Goal: Transaction & Acquisition: Purchase product/service

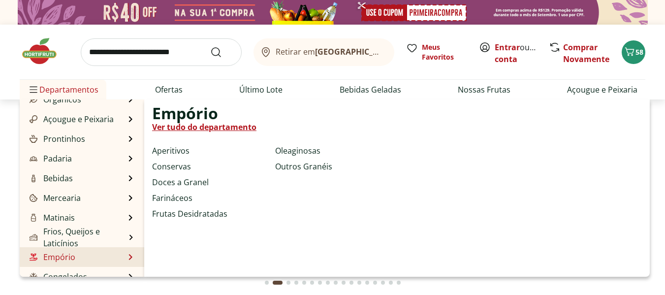
scroll to position [98, 0]
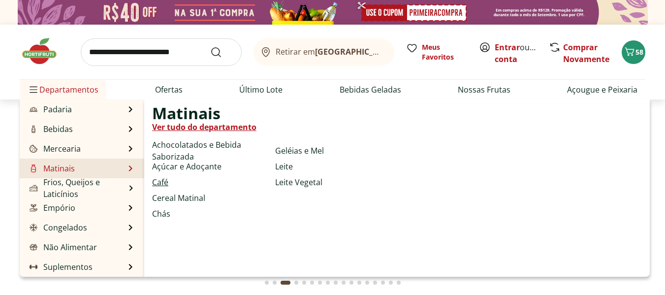
click at [157, 180] on link "Café" at bounding box center [160, 182] width 16 height 12
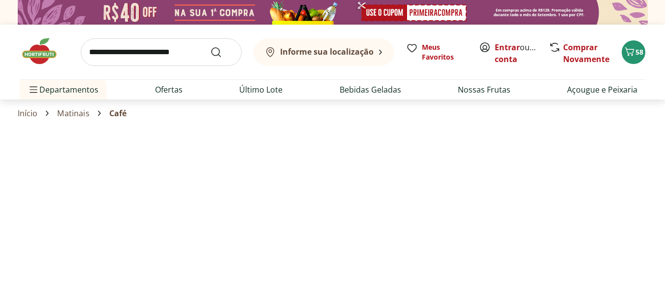
select select "**********"
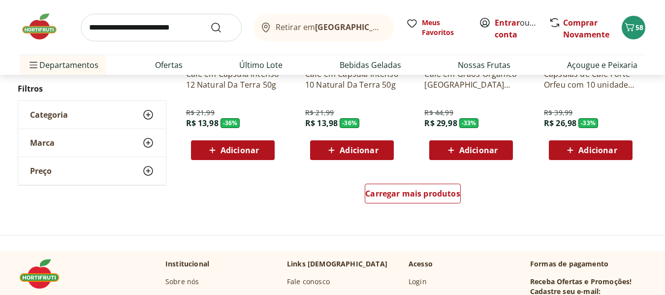
scroll to position [640, 0]
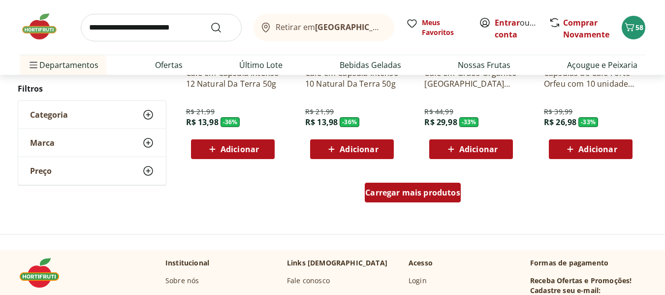
click at [443, 198] on div "Carregar mais produtos" at bounding box center [413, 193] width 96 height 20
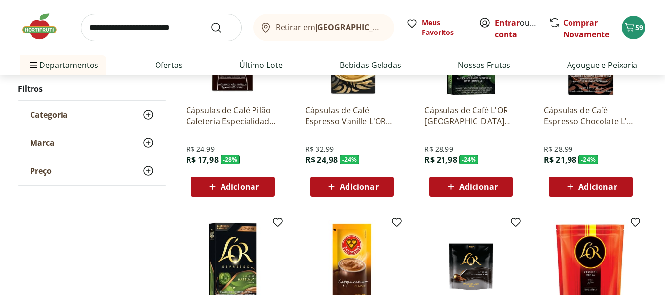
scroll to position [1083, 0]
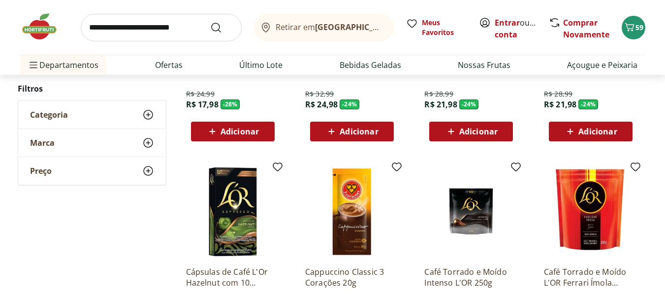
click at [235, 130] on span "Adicionar" at bounding box center [240, 132] width 38 height 8
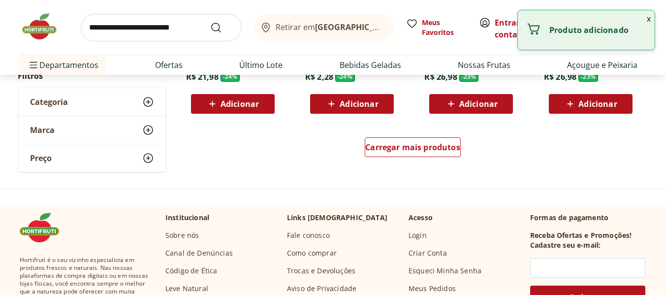
scroll to position [1329, 0]
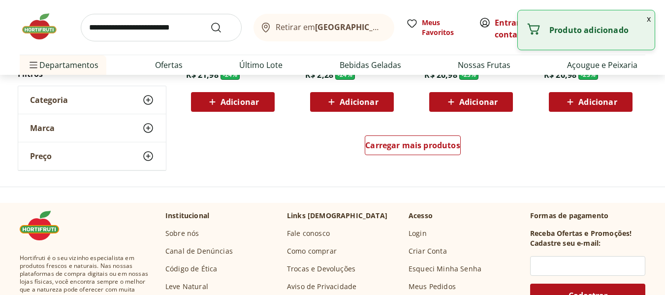
click at [430, 134] on div "Carregar mais produtos" at bounding box center [413, 147] width 478 height 47
click at [424, 143] on span "Carregar mais produtos" at bounding box center [412, 145] width 95 height 8
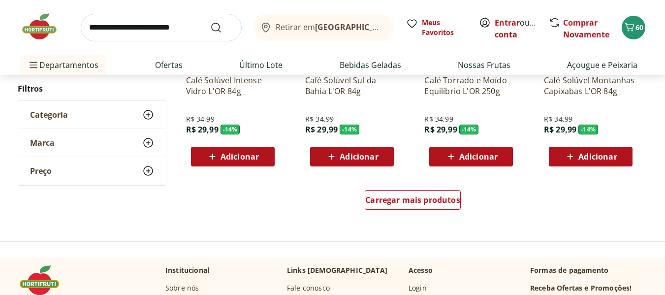
scroll to position [2018, 0]
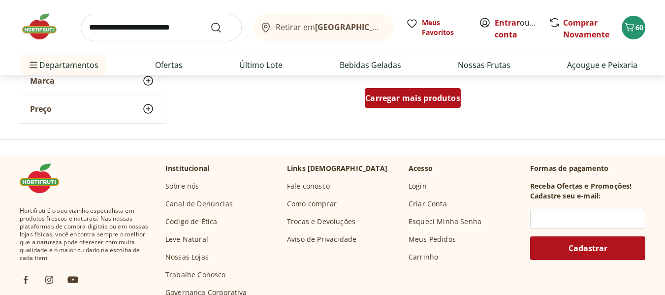
click at [409, 104] on div "Carregar mais produtos" at bounding box center [413, 98] width 96 height 20
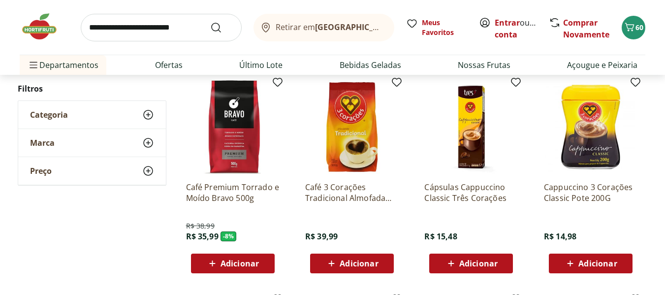
click at [228, 259] on span "Adicionar" at bounding box center [240, 263] width 38 height 8
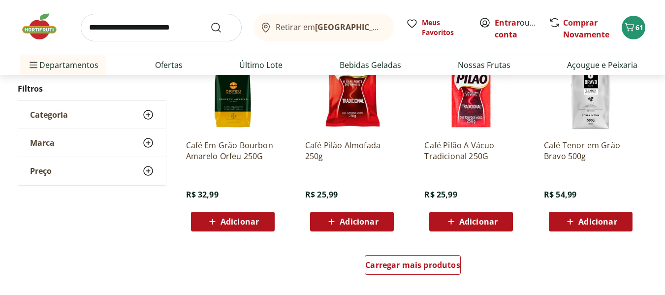
scroll to position [2511, 0]
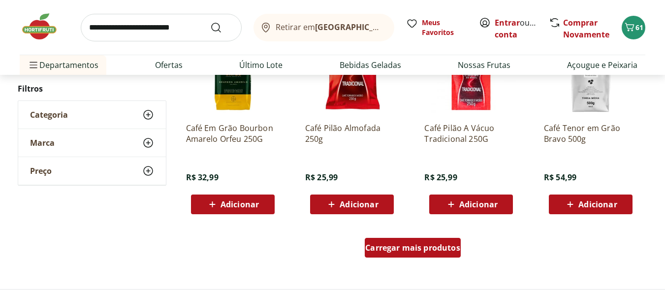
click at [405, 250] on span "Carregar mais produtos" at bounding box center [412, 248] width 95 height 8
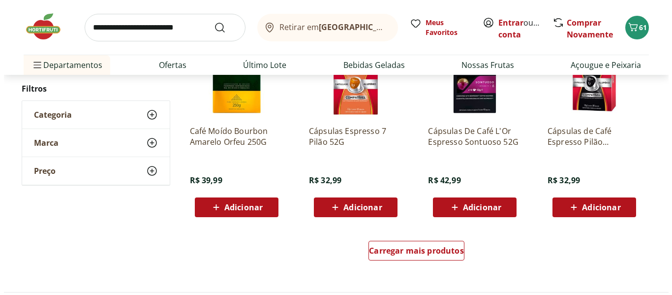
scroll to position [3249, 0]
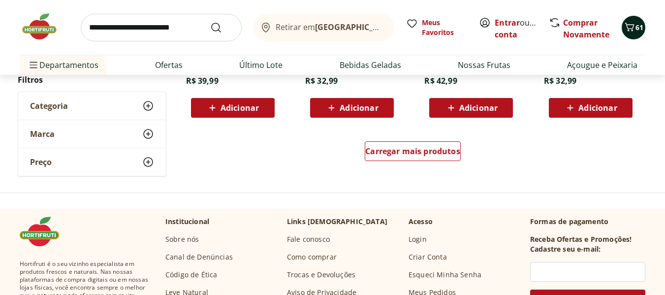
click at [631, 30] on icon "Carrinho" at bounding box center [630, 27] width 12 height 12
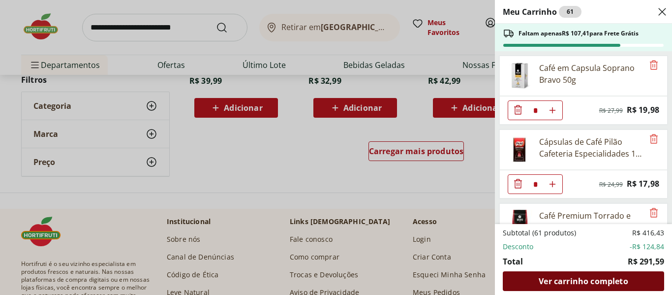
click at [593, 284] on span "Ver carrinho completo" at bounding box center [583, 281] width 89 height 8
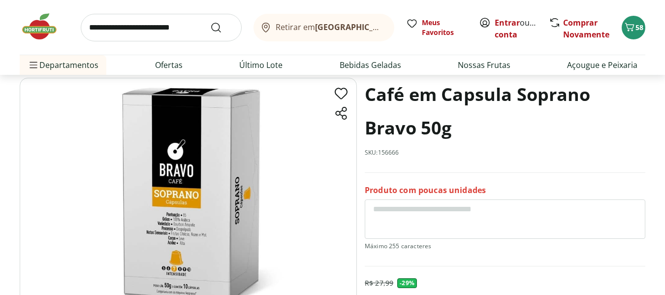
scroll to position [197, 0]
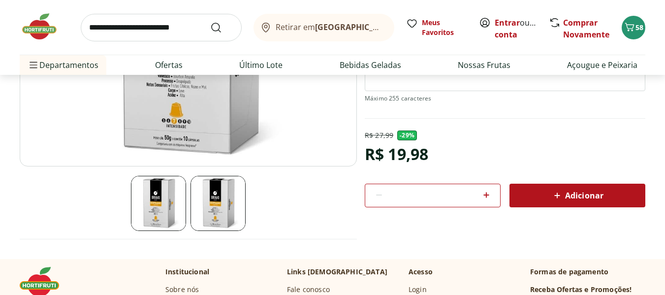
click at [554, 194] on icon at bounding box center [557, 196] width 12 height 12
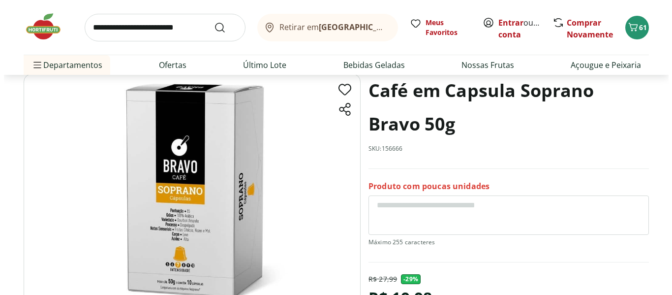
scroll to position [49, 0]
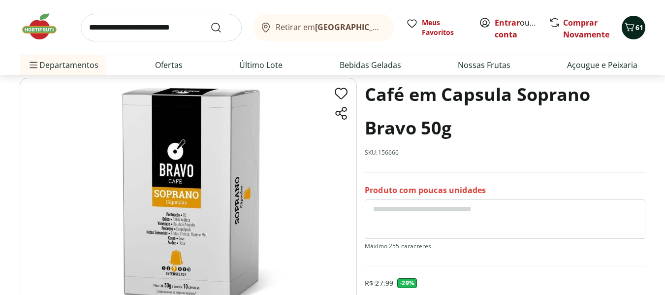
click at [638, 28] on span "61" at bounding box center [640, 27] width 8 height 9
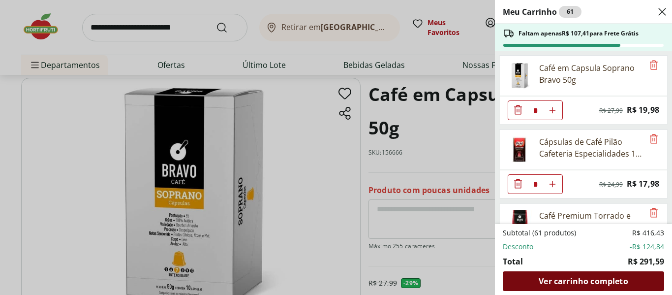
click at [571, 283] on span "Ver carrinho completo" at bounding box center [583, 281] width 89 height 8
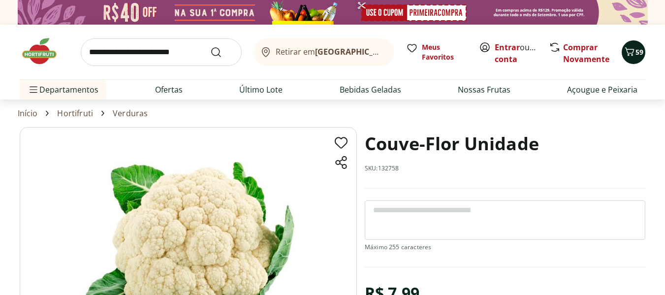
click at [631, 51] on icon "Carrinho" at bounding box center [630, 52] width 12 height 12
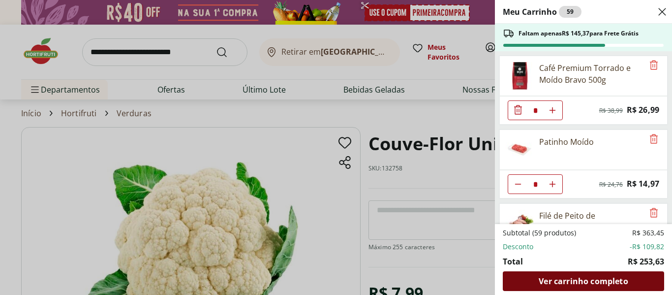
click at [596, 282] on span "Ver carrinho completo" at bounding box center [583, 281] width 89 height 8
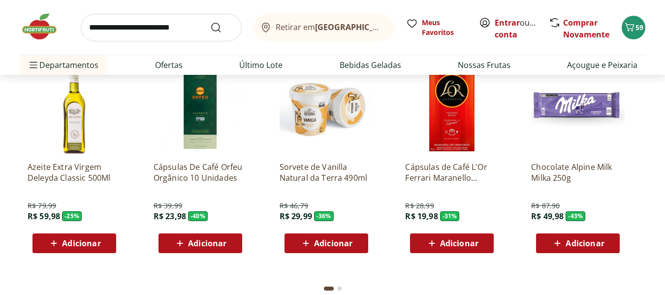
scroll to position [788, 0]
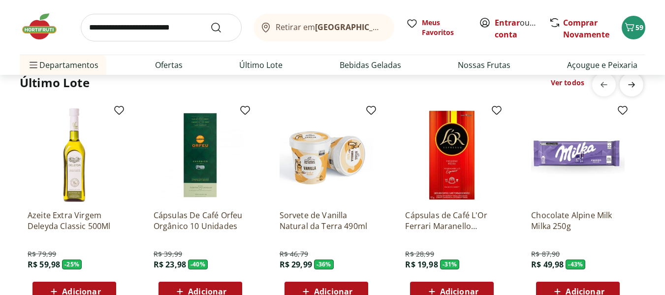
click at [637, 84] on icon "next" at bounding box center [632, 85] width 12 height 12
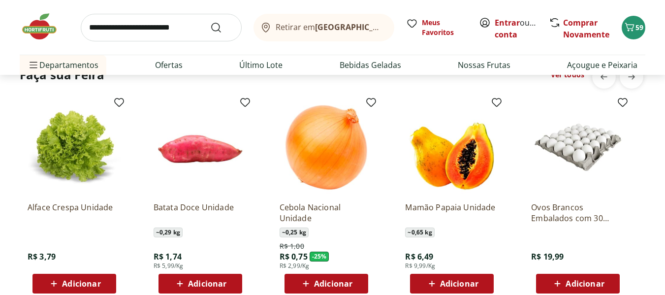
scroll to position [1132, 0]
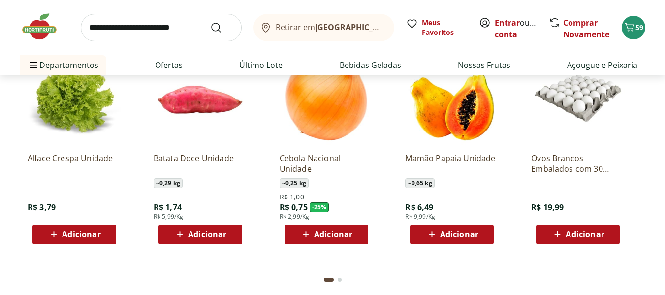
click at [325, 224] on div "Cebola Nacional Unidade ~ 0,25 kg R$ 1,00 R$ 0,75 - 25 % R$ 2,99/Kg Adicionar" at bounding box center [327, 194] width 94 height 99
click at [331, 231] on span "Adicionar" at bounding box center [333, 234] width 38 height 8
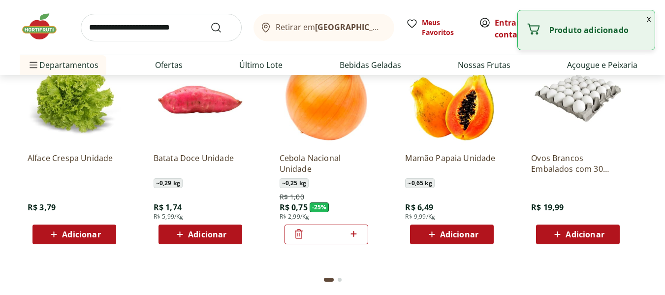
click at [353, 232] on icon at bounding box center [354, 234] width 12 height 12
click at [353, 232] on icon at bounding box center [354, 234] width 6 height 6
type input "*"
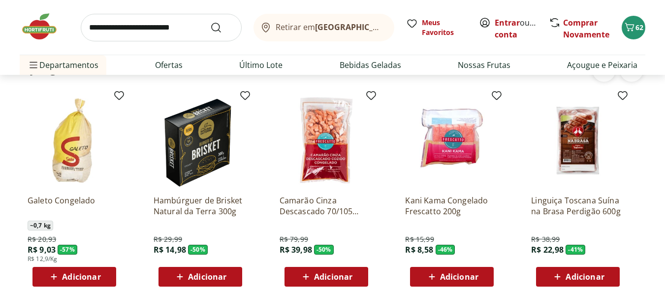
scroll to position [1378, 0]
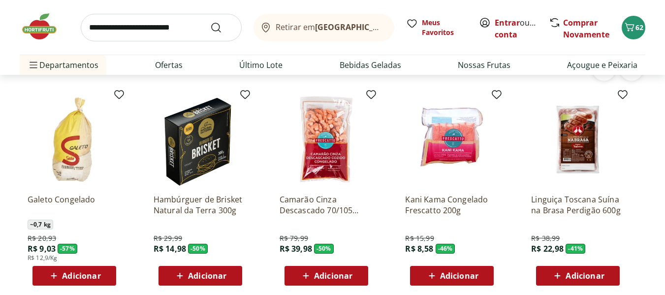
click at [224, 276] on span "Adicionar" at bounding box center [207, 276] width 38 height 8
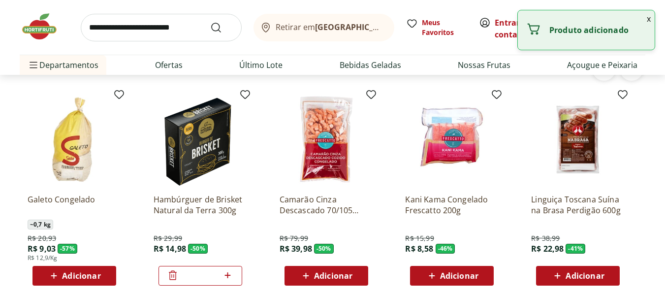
click at [649, 20] on button "x" at bounding box center [649, 18] width 12 height 17
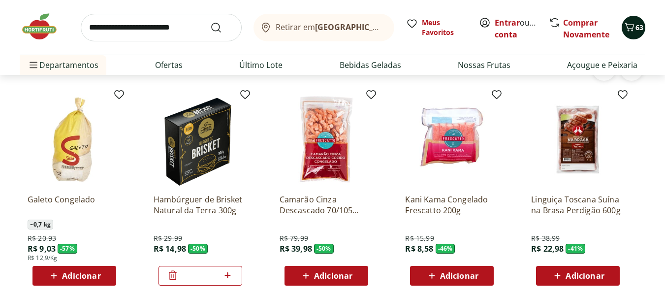
click at [632, 32] on icon "Carrinho" at bounding box center [630, 27] width 12 height 12
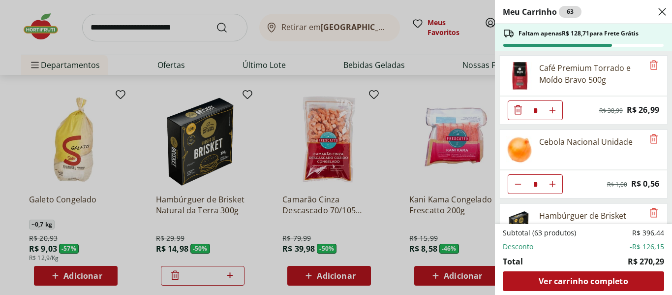
scroll to position [98, 0]
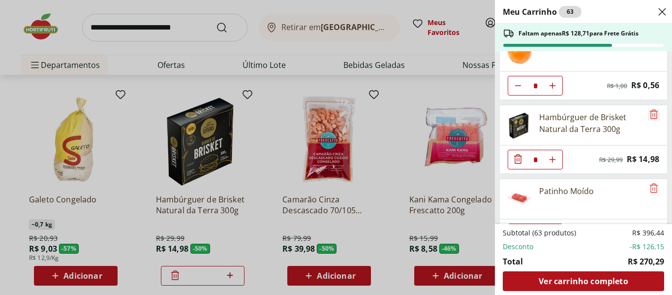
click at [654, 114] on icon "Remove" at bounding box center [654, 114] width 12 height 12
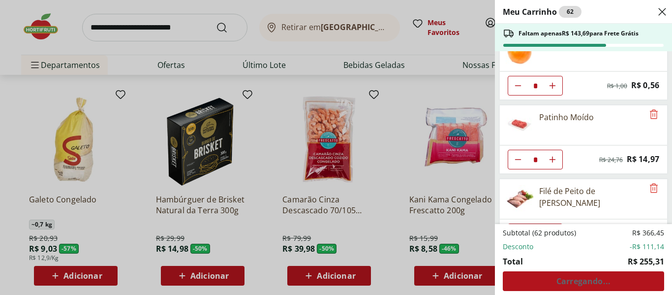
click at [414, 86] on div "Meu Carrinho 62 Faltam apenas R$ 143,69 para Frete Grátis Café Premium Torrado …" at bounding box center [336, 147] width 672 height 295
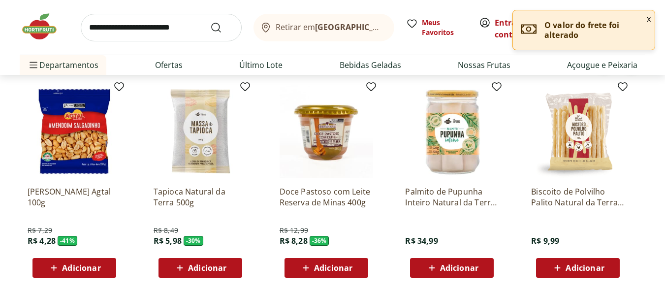
scroll to position [1575, 0]
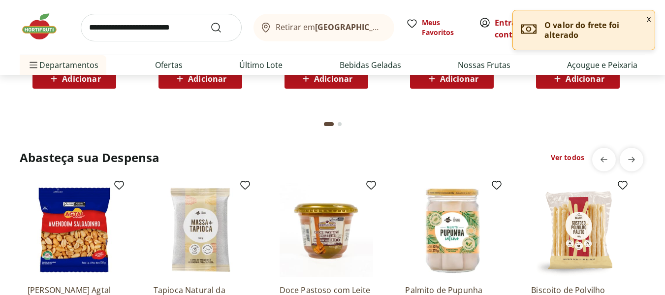
drag, startPoint x: 194, startPoint y: 81, endPoint x: 205, endPoint y: 102, distance: 24.2
click at [194, 81] on span "Adicionar" at bounding box center [207, 79] width 38 height 8
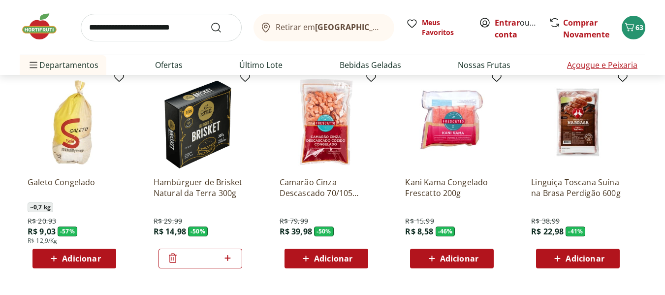
scroll to position [1378, 0]
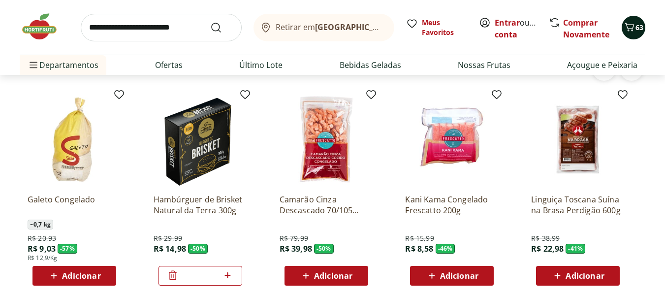
click at [633, 23] on icon "Carrinho" at bounding box center [630, 27] width 12 height 12
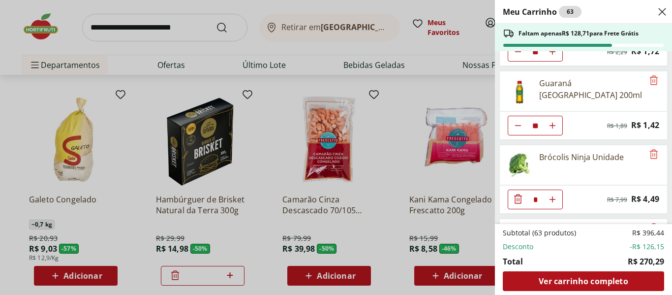
scroll to position [738, 0]
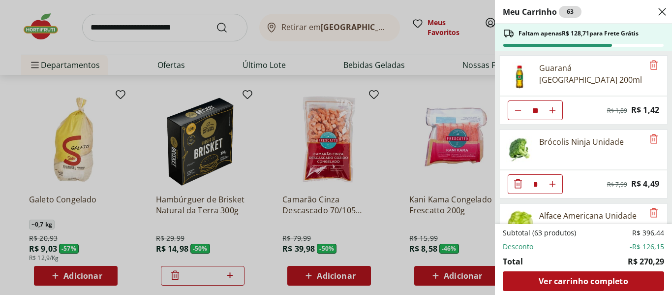
click at [131, 15] on div "Meu Carrinho 63 Faltam apenas R$ 128,71 para Frete Grátis Café Premium Torrado …" at bounding box center [336, 147] width 672 height 295
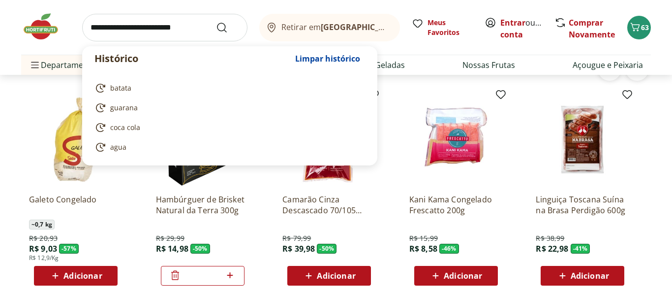
click at [132, 29] on input "search" at bounding box center [164, 28] width 165 height 28
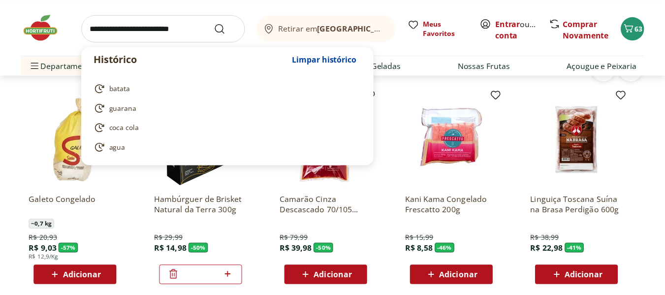
scroll to position [1378, 0]
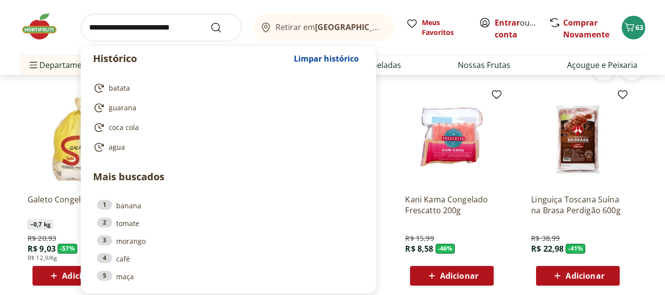
click at [132, 29] on input "search" at bounding box center [161, 28] width 161 height 28
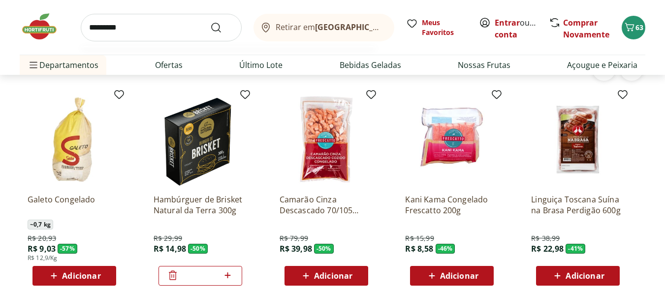
type input "*********"
click at [210, 22] on button "Submit Search" at bounding box center [222, 28] width 24 height 12
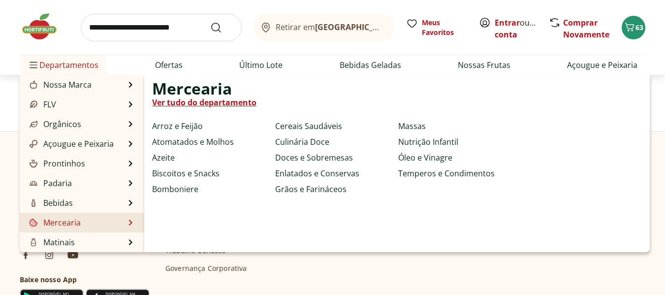
select select "**********"
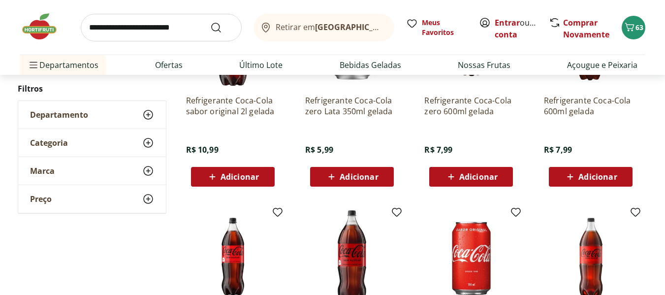
scroll to position [345, 0]
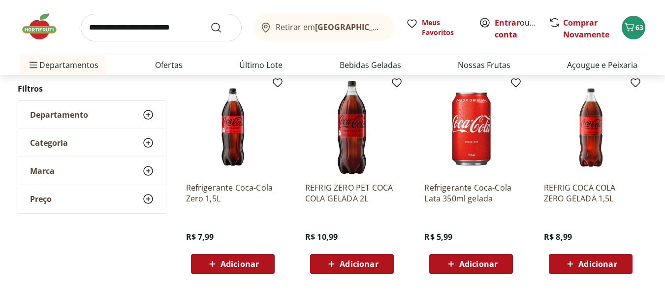
click at [222, 260] on span "Adicionar" at bounding box center [240, 264] width 38 height 8
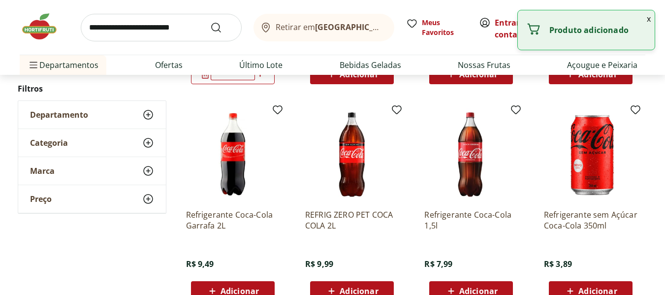
scroll to position [591, 0]
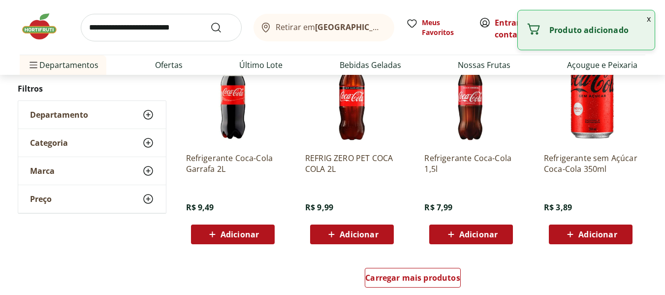
click at [470, 235] on span "Adicionar" at bounding box center [478, 234] width 38 height 8
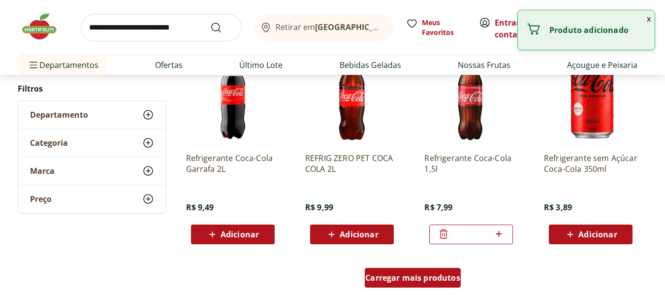
click at [420, 275] on span "Carregar mais produtos" at bounding box center [412, 278] width 95 height 8
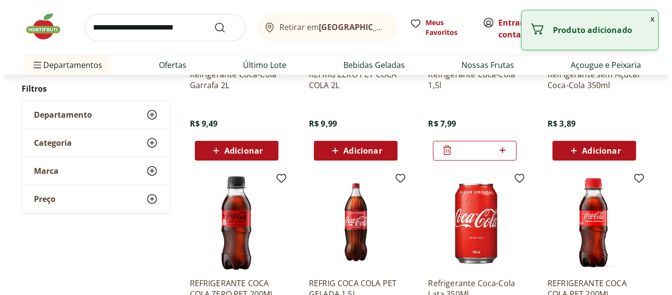
scroll to position [738, 0]
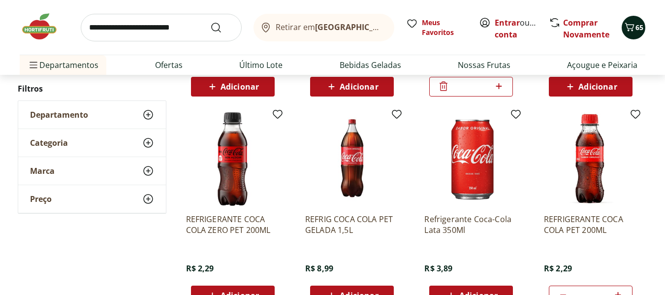
click at [634, 24] on icon "Carrinho" at bounding box center [630, 27] width 12 height 12
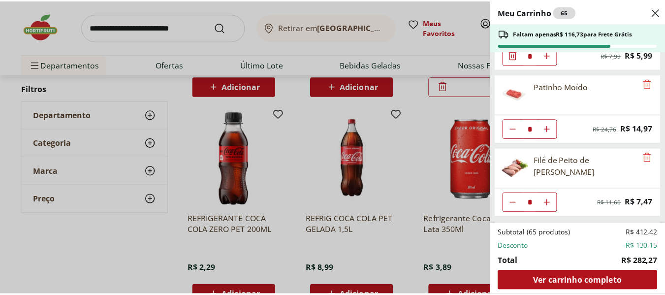
scroll to position [443, 0]
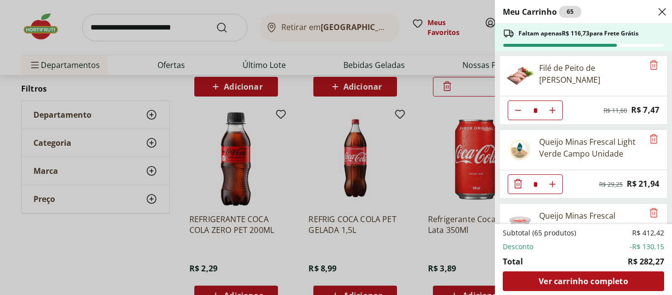
click at [150, 29] on div "Meu Carrinho 65 Faltam apenas R$ 116,73 para Frete Grátis Café Premium Torrado …" at bounding box center [336, 147] width 672 height 295
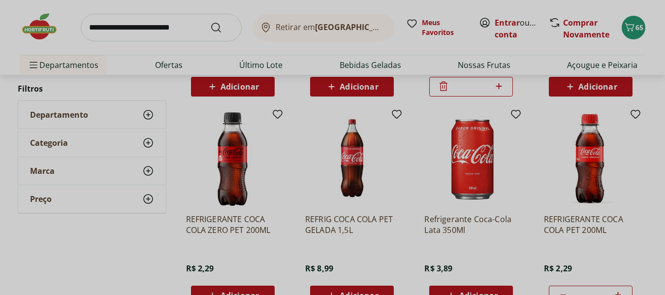
click at [147, 27] on input "search" at bounding box center [161, 28] width 161 height 28
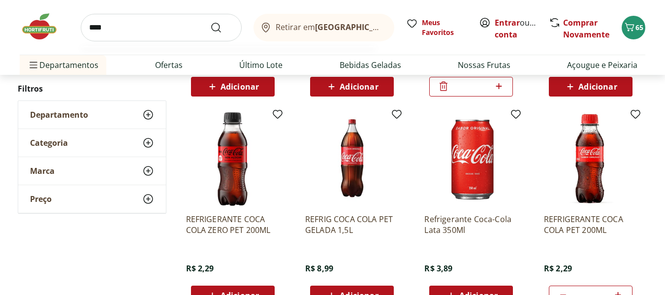
type input "****"
click at [210, 22] on button "Submit Search" at bounding box center [222, 28] width 24 height 12
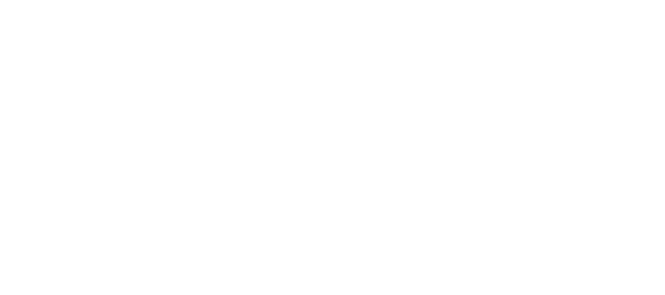
select select "**********"
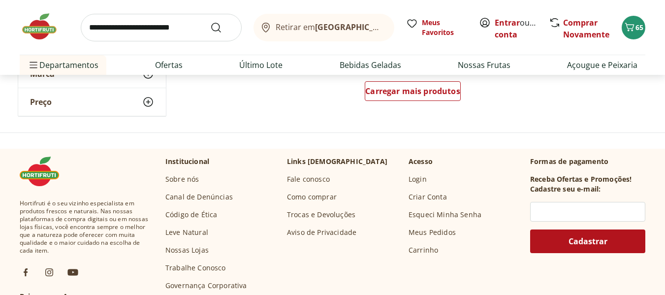
scroll to position [788, 0]
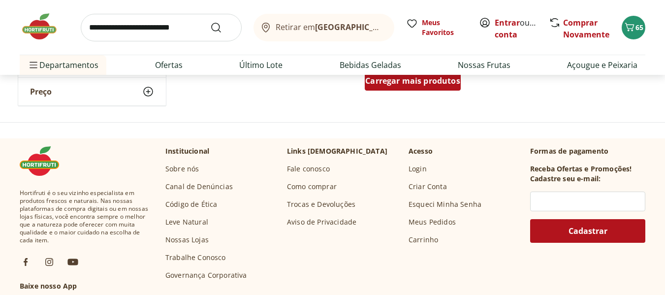
click at [395, 82] on span "Carregar mais produtos" at bounding box center [412, 81] width 95 height 8
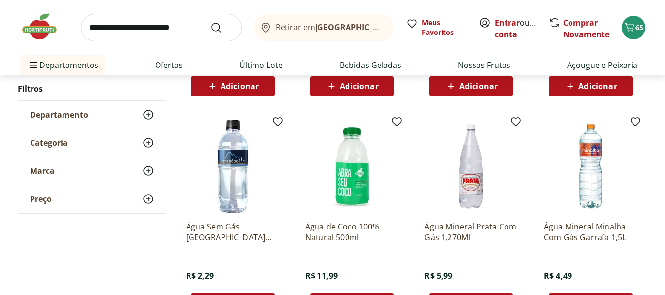
scroll to position [1231, 0]
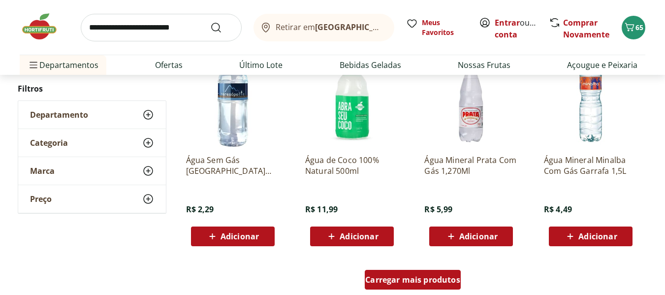
click at [417, 283] on span "Carregar mais produtos" at bounding box center [412, 280] width 95 height 8
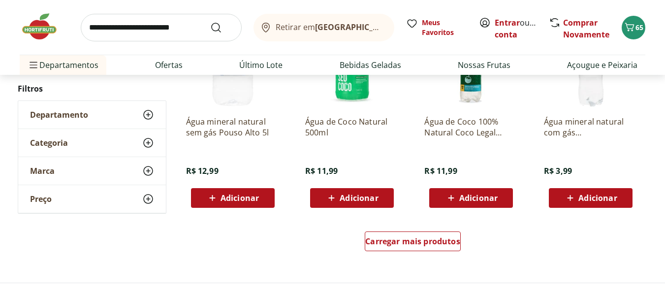
scroll to position [2018, 0]
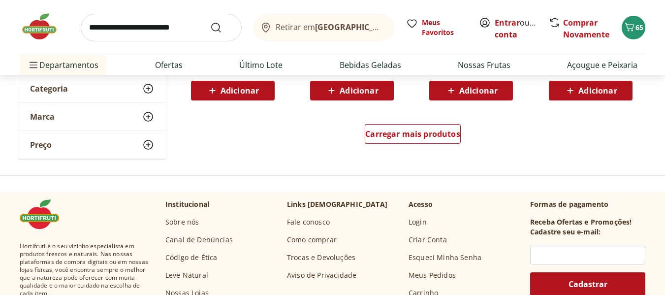
click at [415, 121] on div "Carregar mais produtos" at bounding box center [413, 135] width 478 height 47
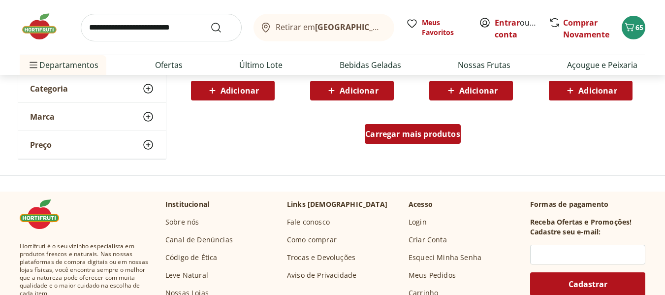
click at [412, 130] on span "Carregar mais produtos" at bounding box center [412, 134] width 95 height 8
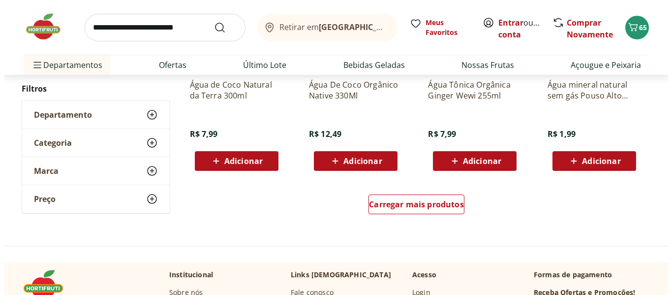
scroll to position [2511, 0]
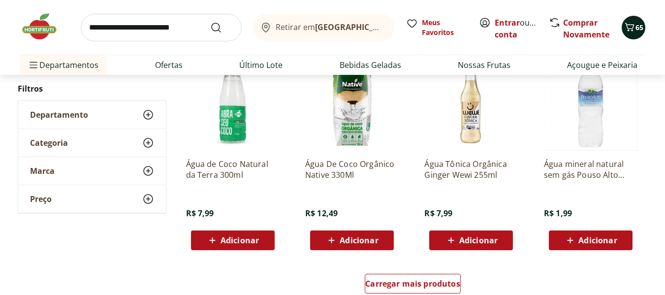
click at [635, 28] on icon "Carrinho" at bounding box center [630, 27] width 12 height 12
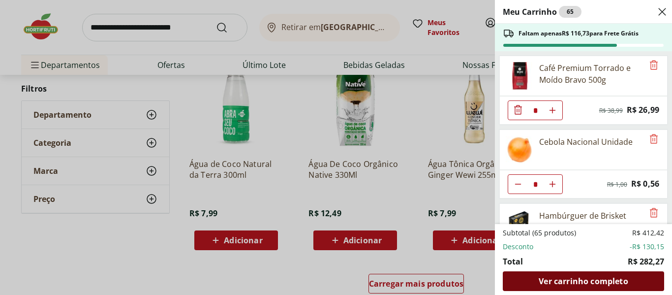
click at [574, 284] on span "Ver carrinho completo" at bounding box center [583, 281] width 89 height 8
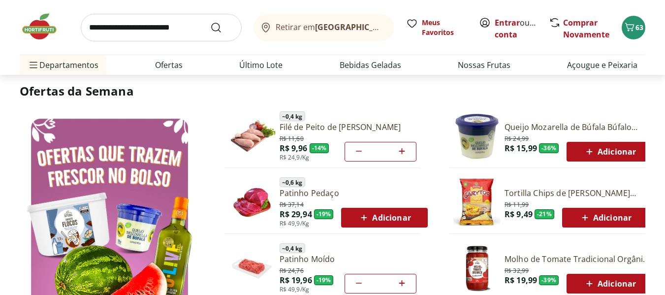
scroll to position [492, 0]
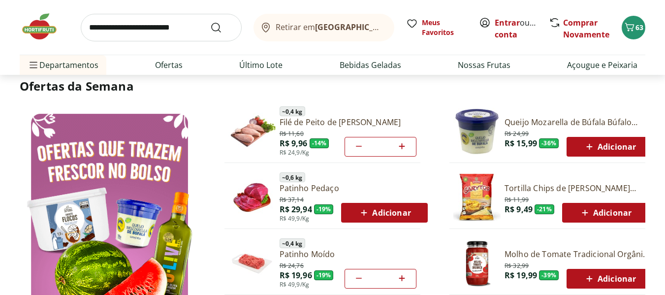
click at [399, 147] on icon at bounding box center [402, 146] width 12 height 12
type input "*"
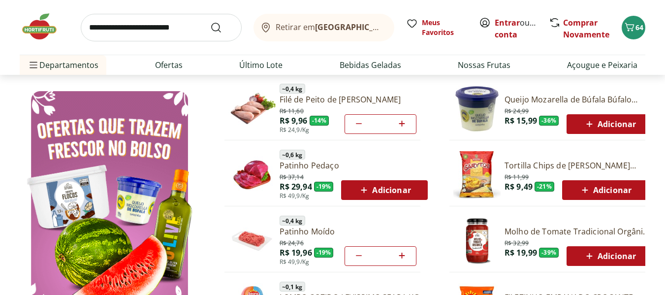
scroll to position [443, 0]
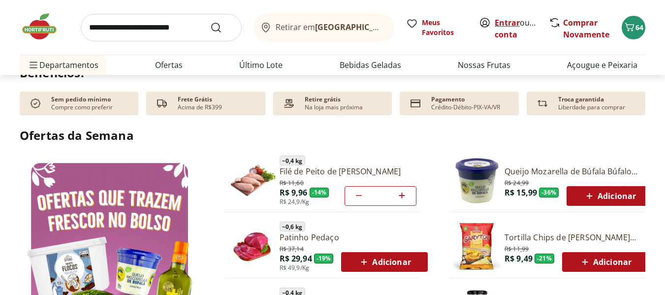
click at [502, 20] on link "Entrar" at bounding box center [507, 22] width 25 height 11
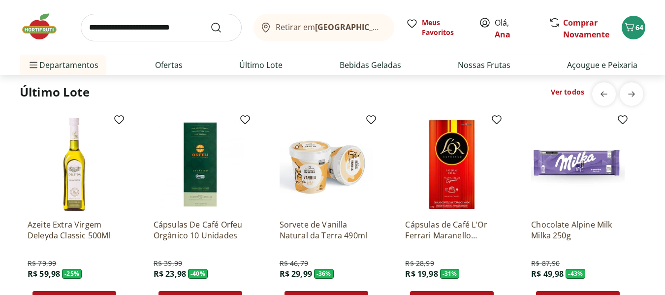
scroll to position [837, 0]
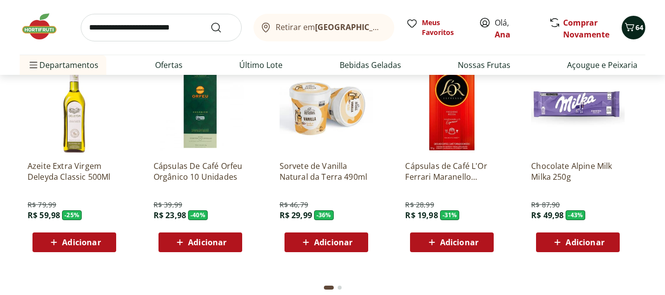
click at [626, 26] on icon "Carrinho" at bounding box center [630, 27] width 12 height 12
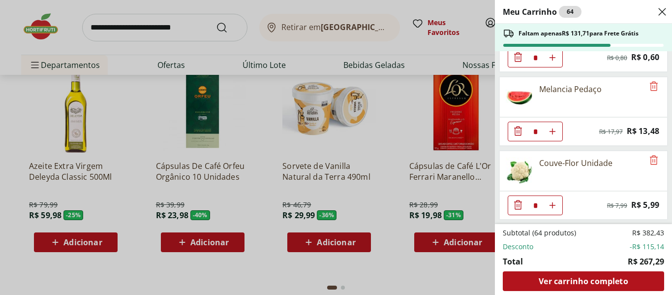
scroll to position [1210, 0]
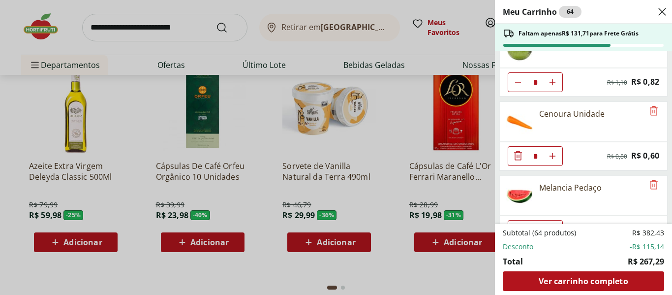
click at [480, 43] on div "Meu Carrinho 64 Faltam apenas R$ 131,71 para Frete Grátis Café Premium Torrado …" at bounding box center [336, 147] width 672 height 295
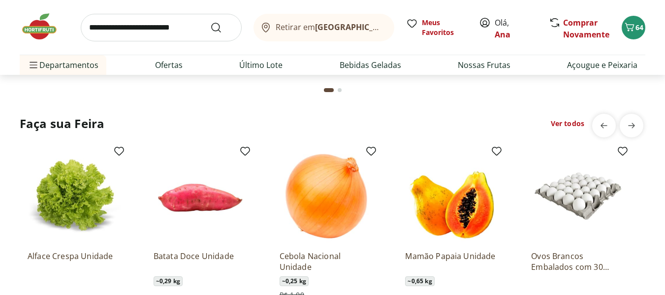
scroll to position [1034, 0]
